Goal: Transaction & Acquisition: Purchase product/service

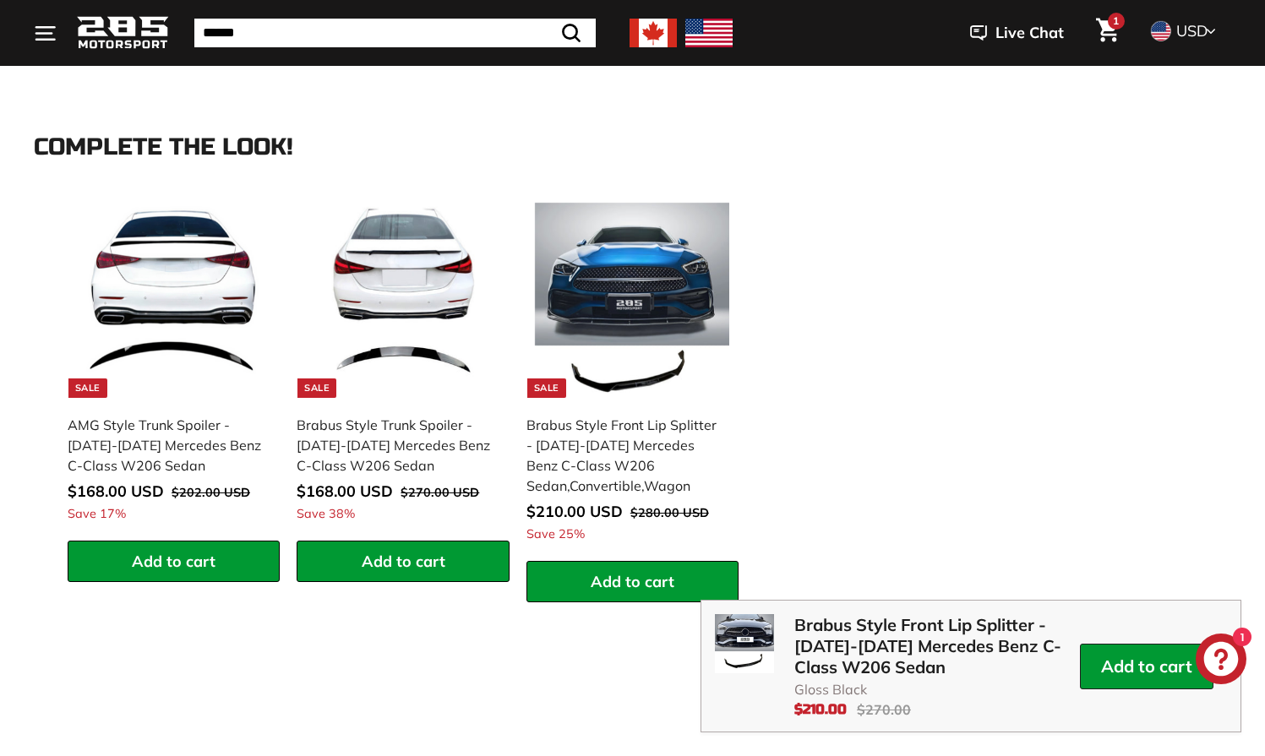
scroll to position [2268, 0]
